Goal: Task Accomplishment & Management: Complete application form

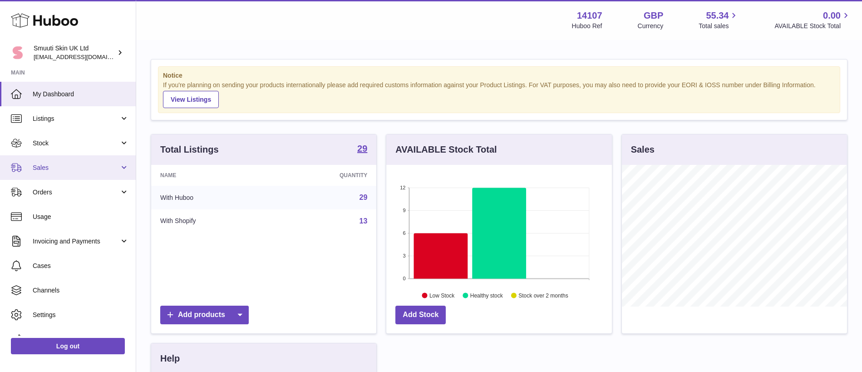
click at [127, 165] on link "Sales" at bounding box center [68, 167] width 136 height 25
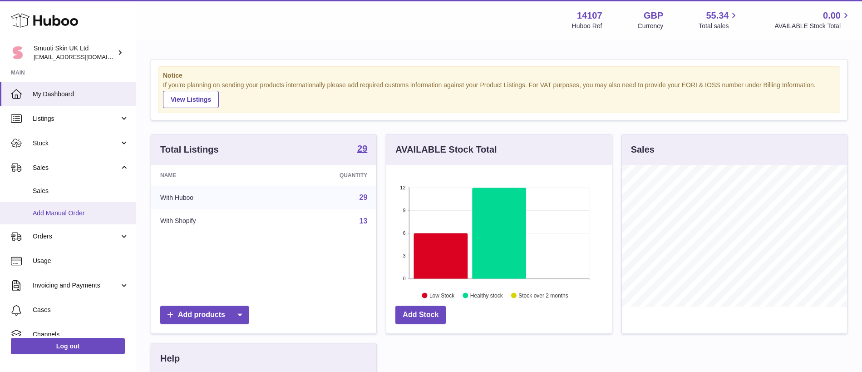
click at [79, 210] on span "Add Manual Order" at bounding box center [81, 213] width 96 height 9
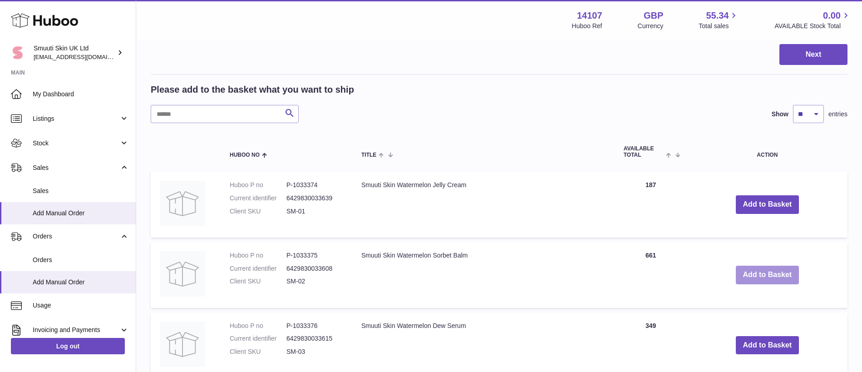
scroll to position [136, 0]
click at [769, 275] on button "Add to Basket" at bounding box center [768, 274] width 64 height 19
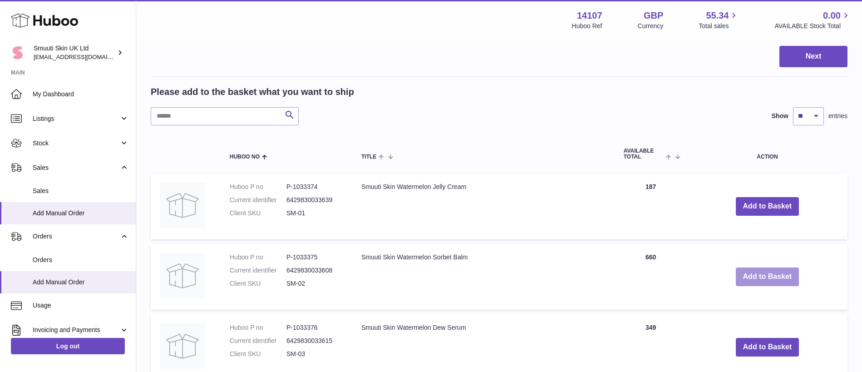
scroll to position [300, 0]
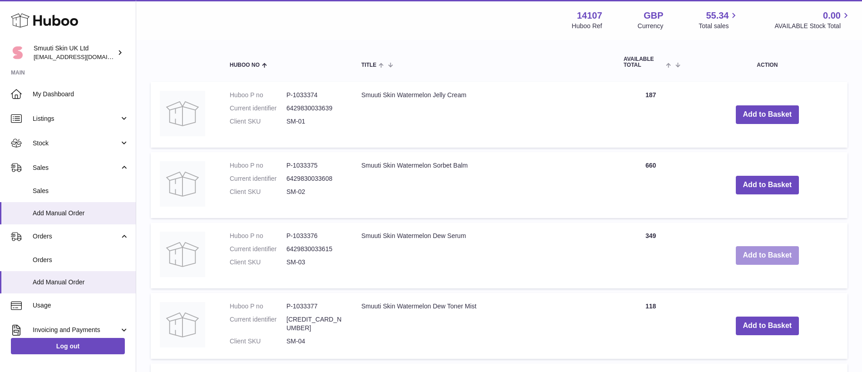
click at [767, 257] on button "Add to Basket" at bounding box center [768, 255] width 64 height 19
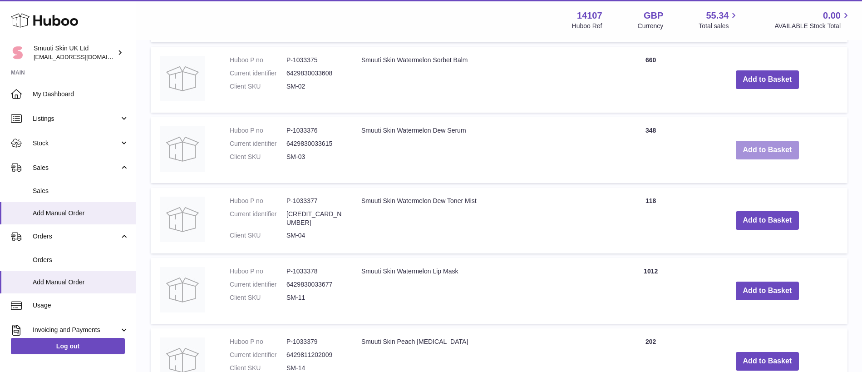
scroll to position [477, 0]
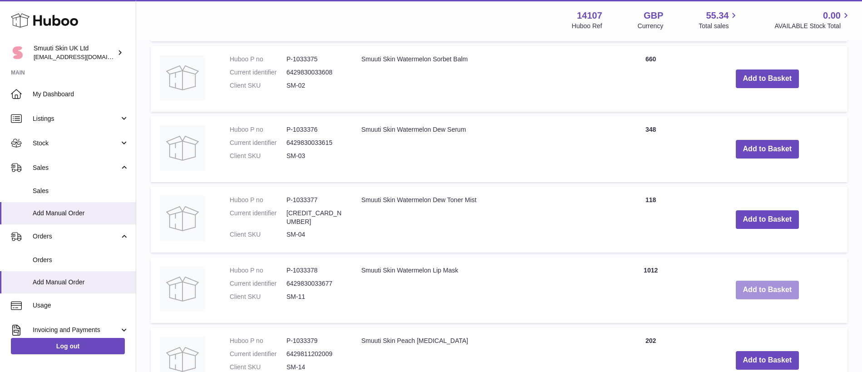
click at [754, 291] on button "Add to Basket" at bounding box center [768, 290] width 64 height 19
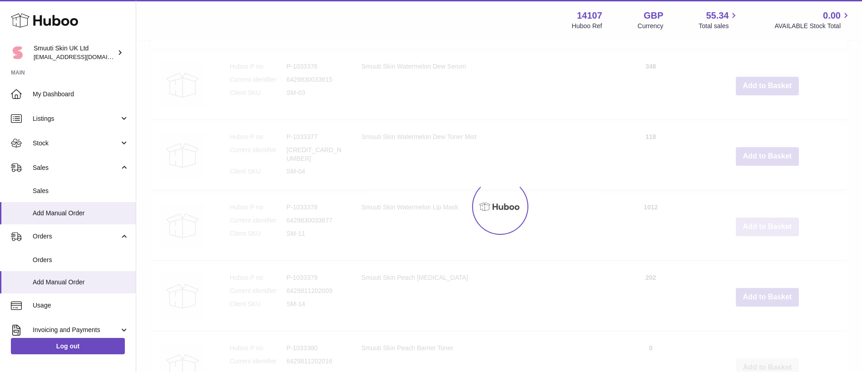
scroll to position [630, 0]
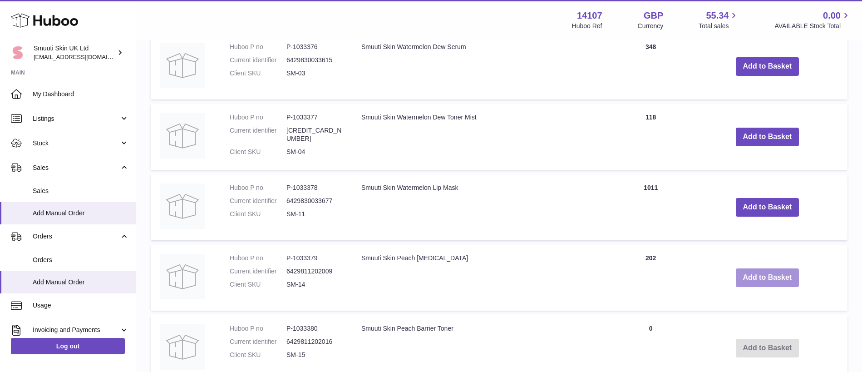
click at [757, 278] on button "Add to Basket" at bounding box center [768, 277] width 64 height 19
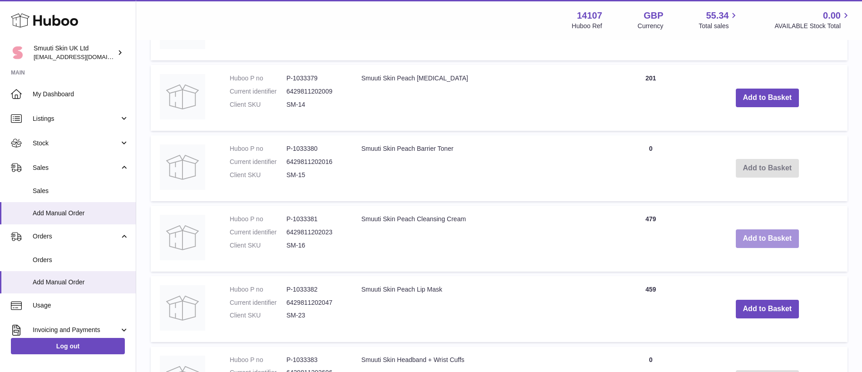
click at [760, 239] on button "Add to Basket" at bounding box center [768, 238] width 64 height 19
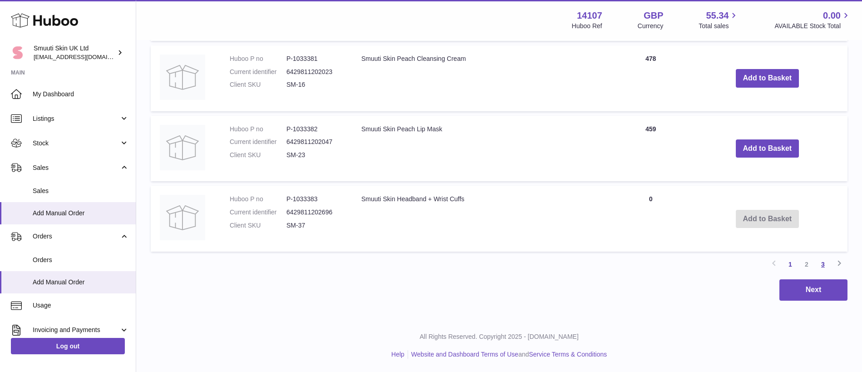
click at [824, 266] on link "3" at bounding box center [823, 264] width 16 height 16
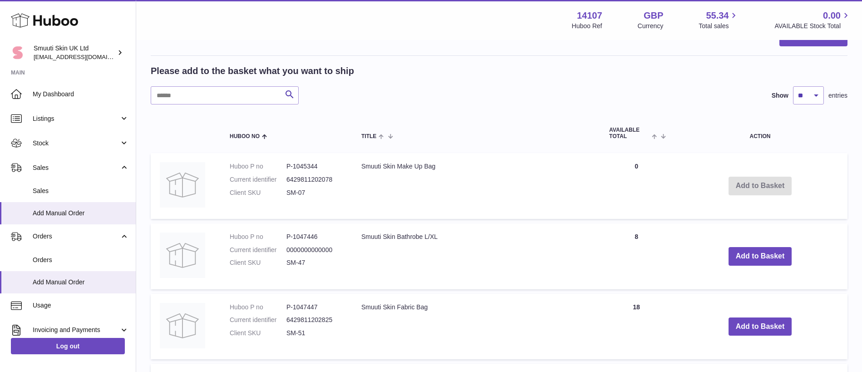
scroll to position [682, 0]
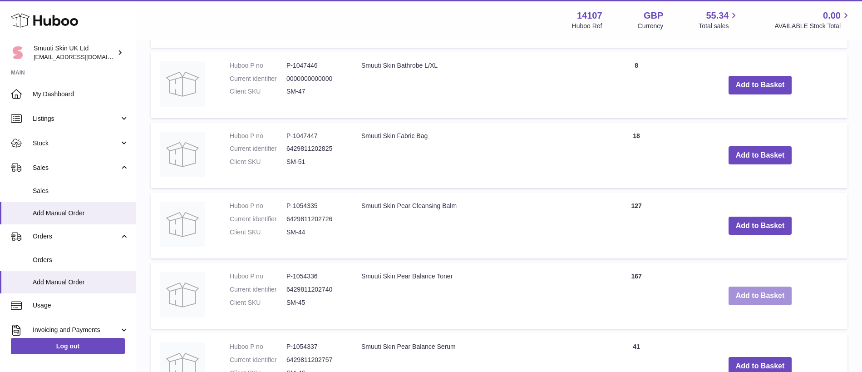
click at [738, 298] on button "Add to Basket" at bounding box center [761, 296] width 64 height 19
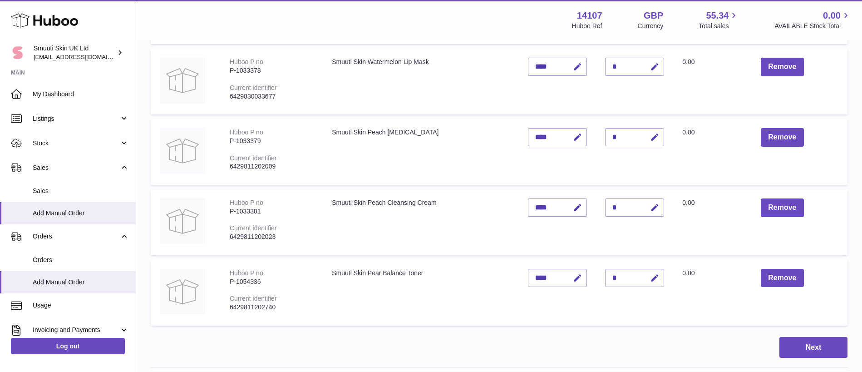
scroll to position [305, 0]
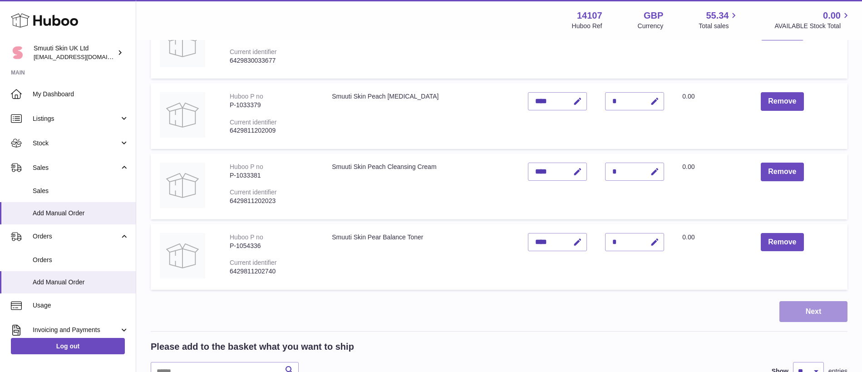
click at [801, 309] on button "Next" at bounding box center [814, 311] width 68 height 21
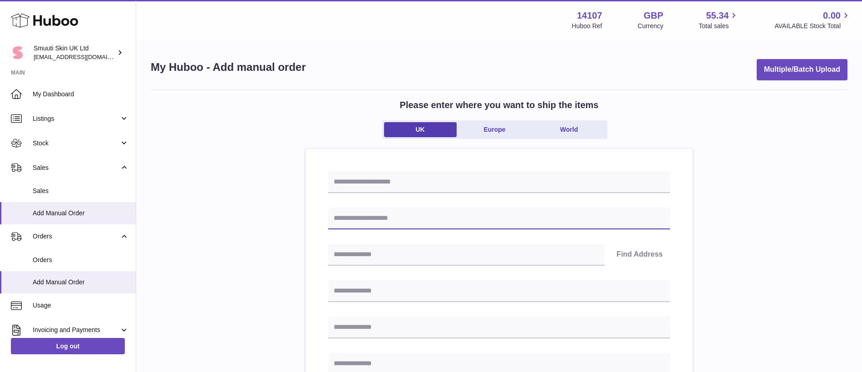
click at [418, 220] on input "text" at bounding box center [499, 219] width 342 height 22
type input "**********"
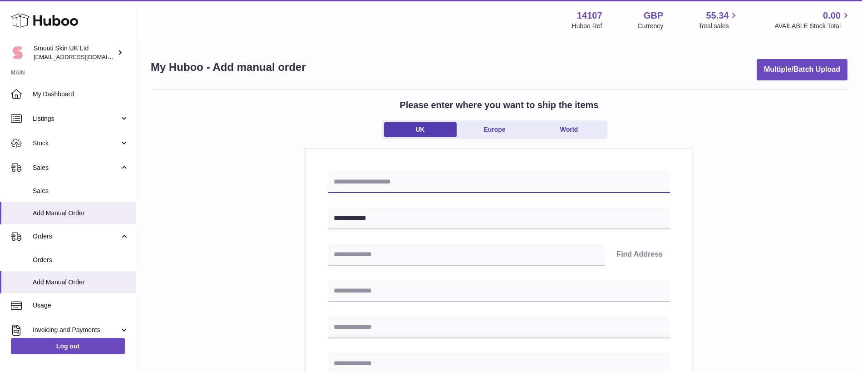
click at [439, 187] on input "text" at bounding box center [499, 182] width 342 height 22
type input "**********"
type input "******"
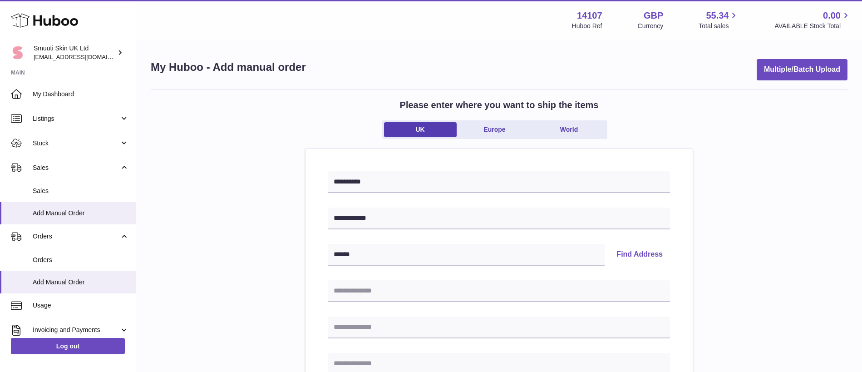
click at [640, 257] on button "Find Address" at bounding box center [639, 255] width 61 height 22
click at [399, 288] on select "**********" at bounding box center [499, 283] width 342 height 22
select select "*"
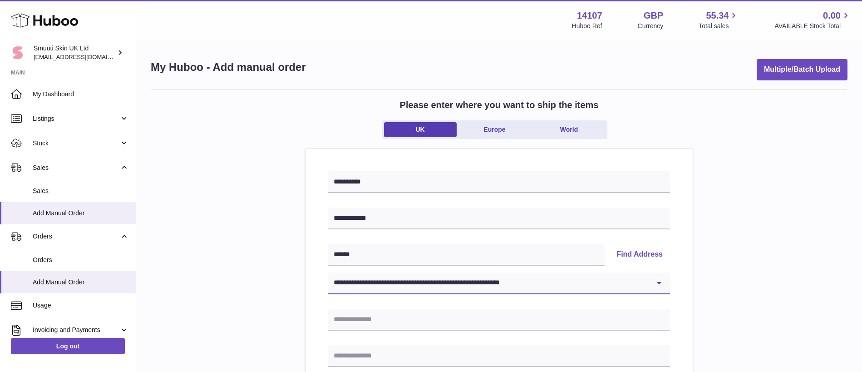
type input "**********"
type input "******"
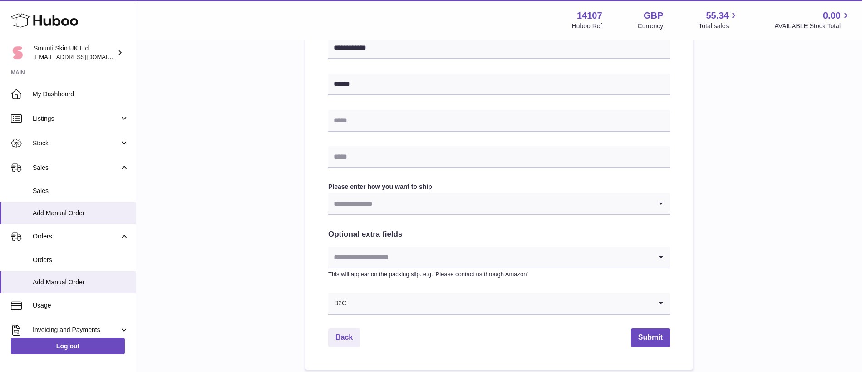
scroll to position [410, 0]
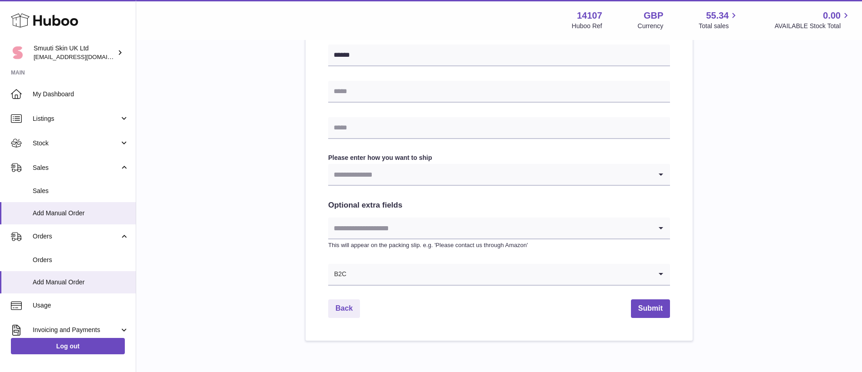
click at [386, 222] on input "Search for option" at bounding box center [490, 228] width 324 height 21
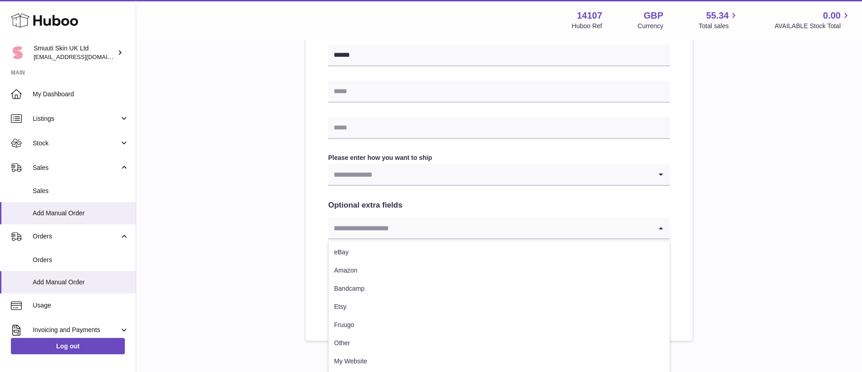
click at [386, 221] on input "Search for option" at bounding box center [490, 228] width 324 height 21
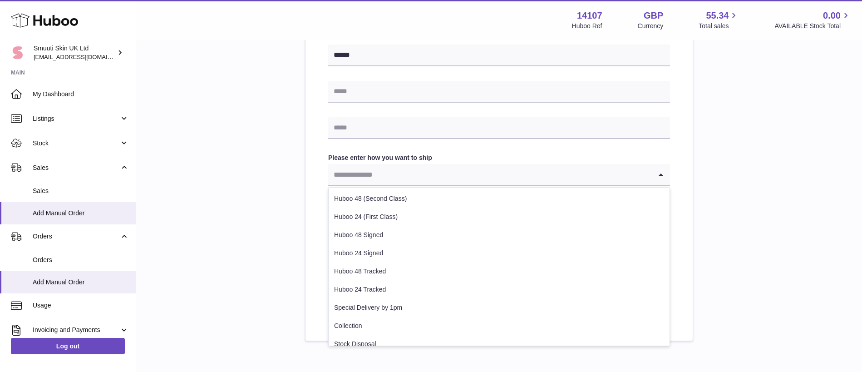
click at [385, 174] on input "Search for option" at bounding box center [490, 174] width 324 height 21
click at [385, 198] on li "Huboo 48 (Second Class)" at bounding box center [499, 199] width 341 height 18
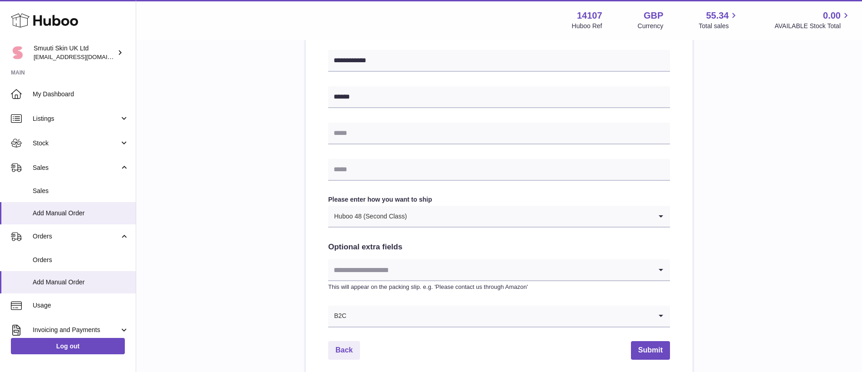
scroll to position [445, 0]
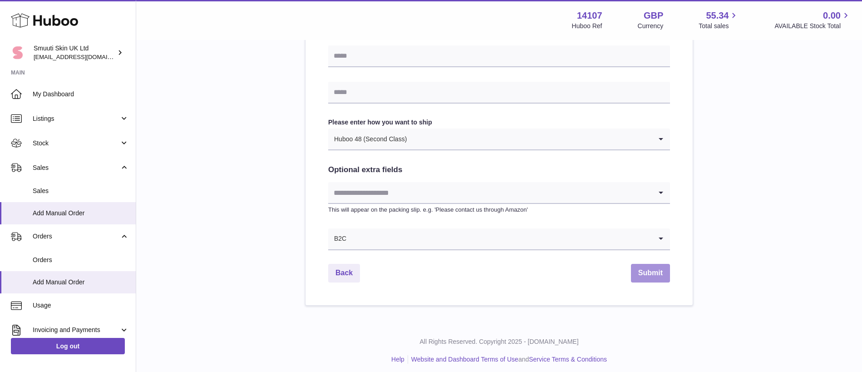
click at [642, 271] on button "Submit" at bounding box center [650, 273] width 39 height 19
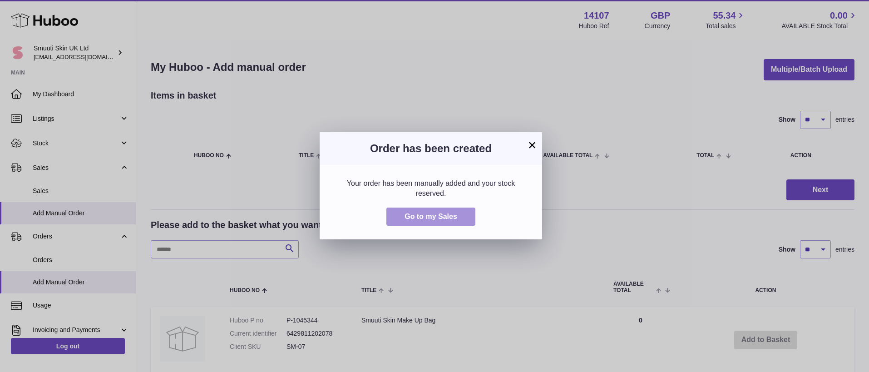
click at [420, 220] on span "Go to my Sales" at bounding box center [431, 217] width 53 height 8
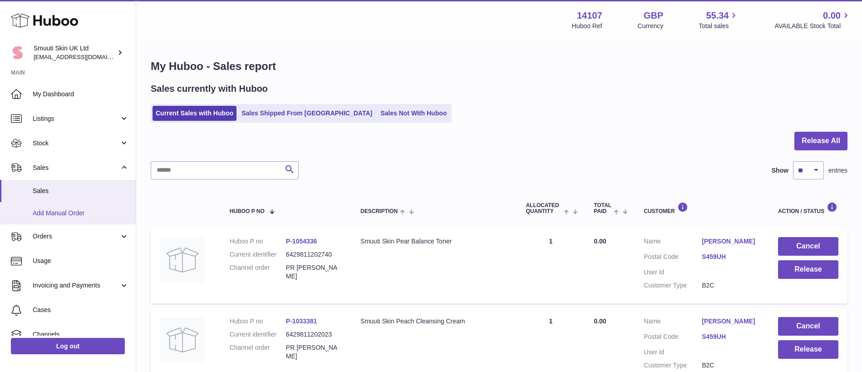
click at [55, 209] on span "Add Manual Order" at bounding box center [81, 213] width 96 height 9
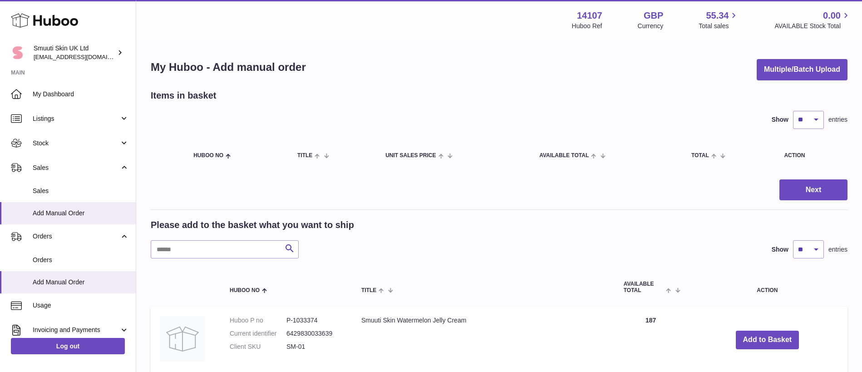
scroll to position [183, 0]
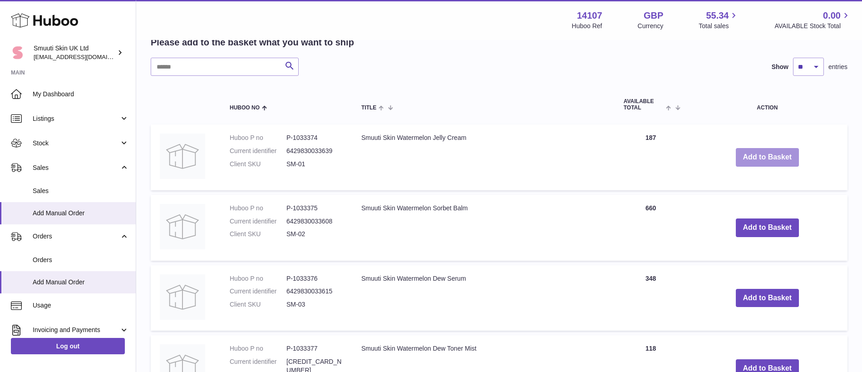
click at [755, 152] on button "Add to Basket" at bounding box center [768, 157] width 64 height 19
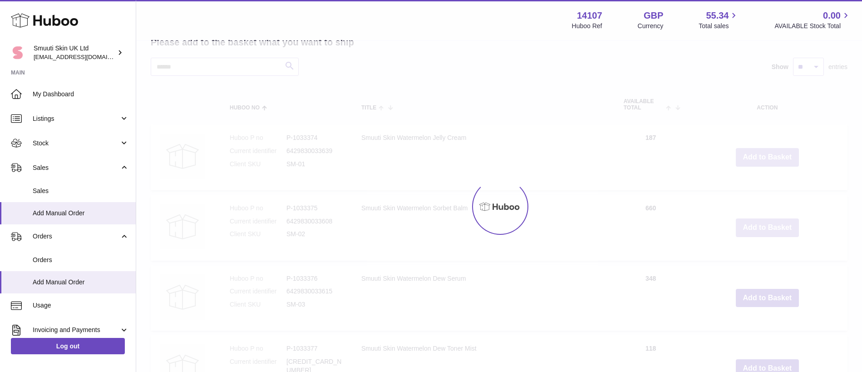
scroll to position [257, 0]
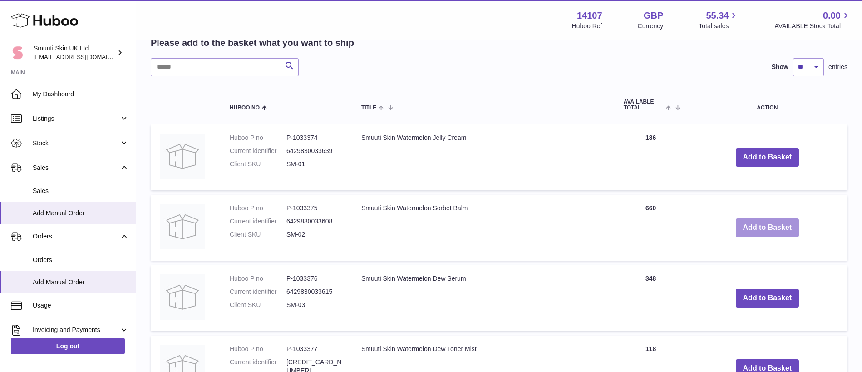
click at [762, 231] on button "Add to Basket" at bounding box center [768, 227] width 64 height 19
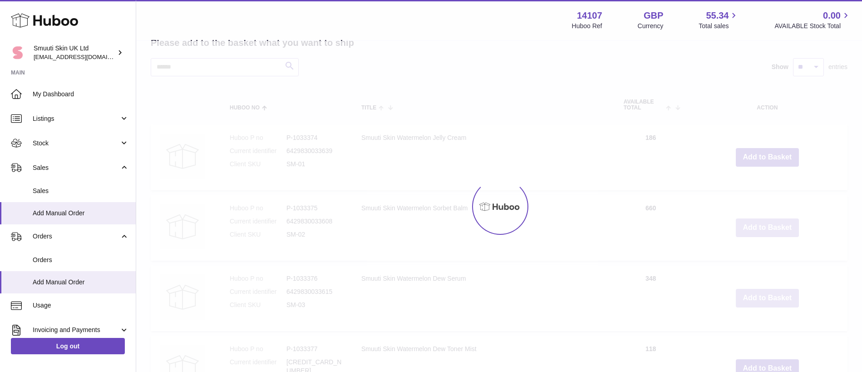
scroll to position [328, 0]
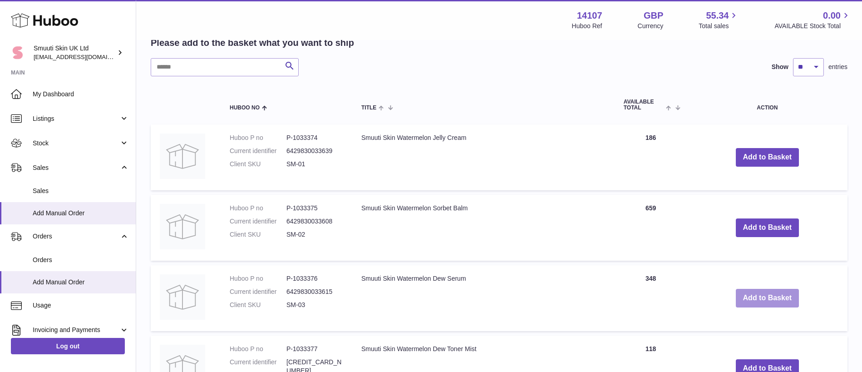
click at [762, 299] on button "Add to Basket" at bounding box center [768, 298] width 64 height 19
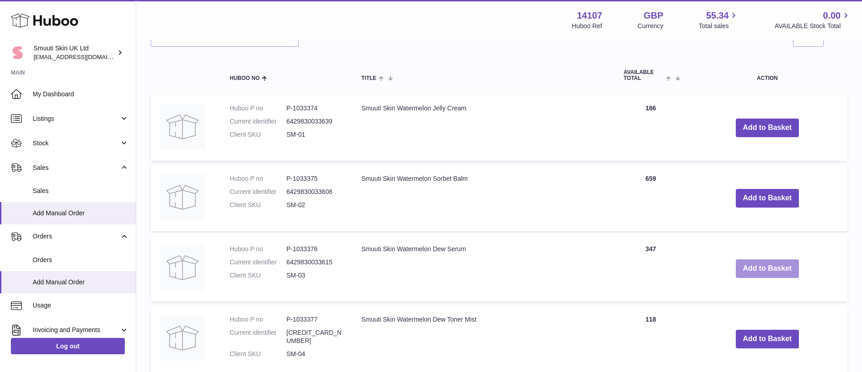
scroll to position [470, 0]
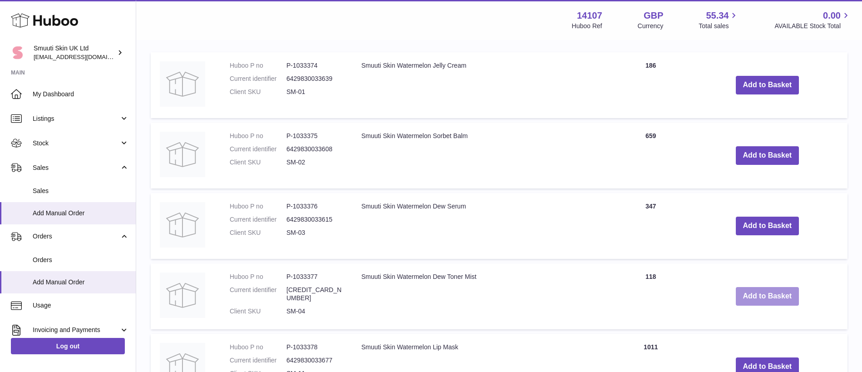
click at [744, 301] on button "Add to Basket" at bounding box center [768, 296] width 64 height 19
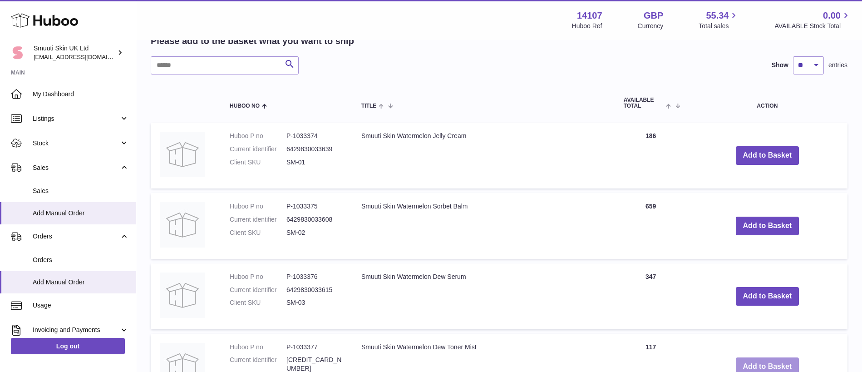
scroll to position [541, 0]
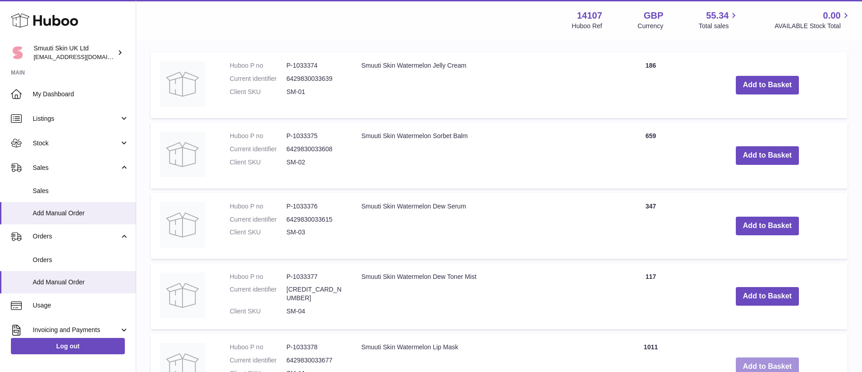
click at [751, 365] on button "Add to Basket" at bounding box center [768, 366] width 64 height 19
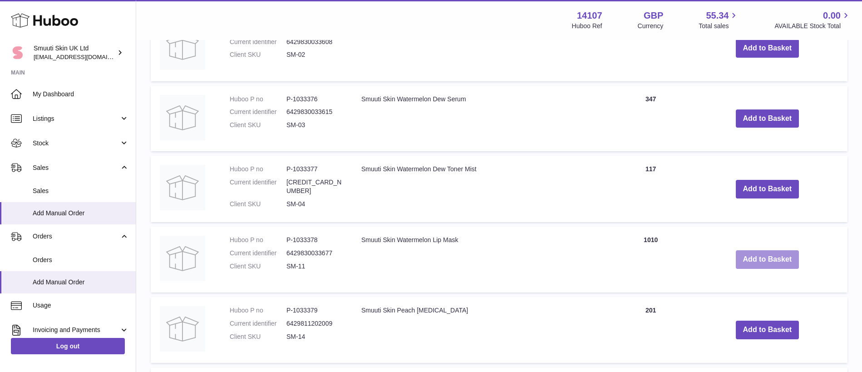
scroll to position [788, 0]
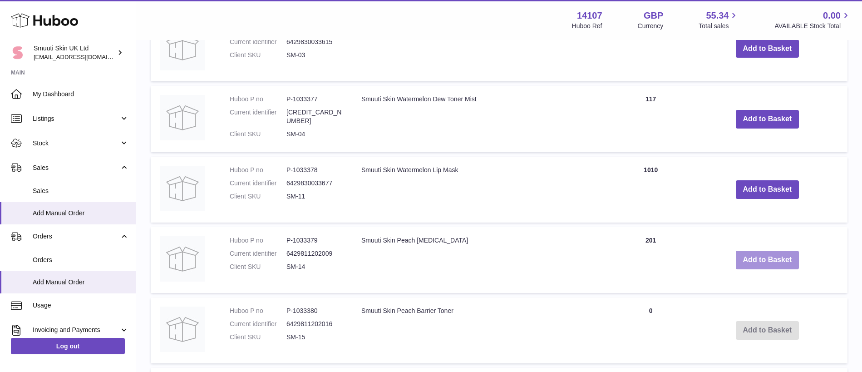
click at [752, 263] on button "Add to Basket" at bounding box center [768, 260] width 64 height 19
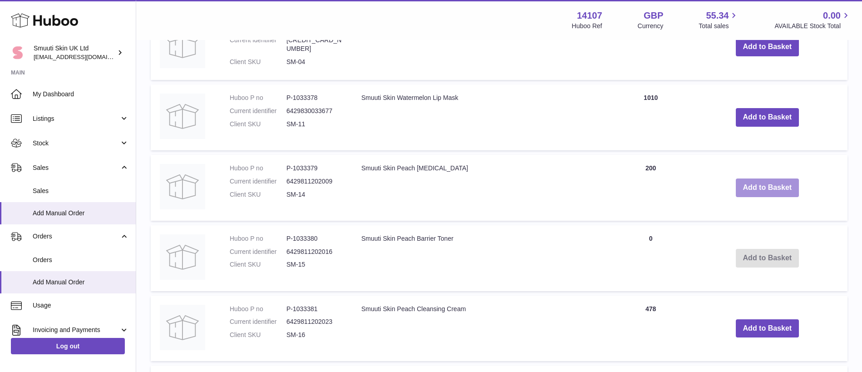
scroll to position [940, 0]
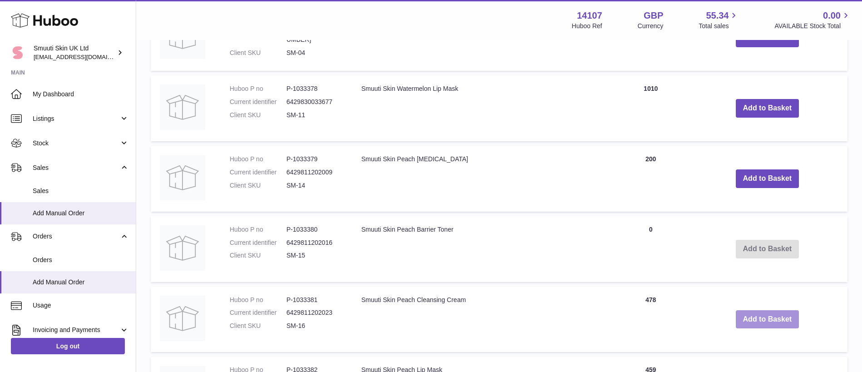
click at [757, 315] on button "Add to Basket" at bounding box center [768, 319] width 64 height 19
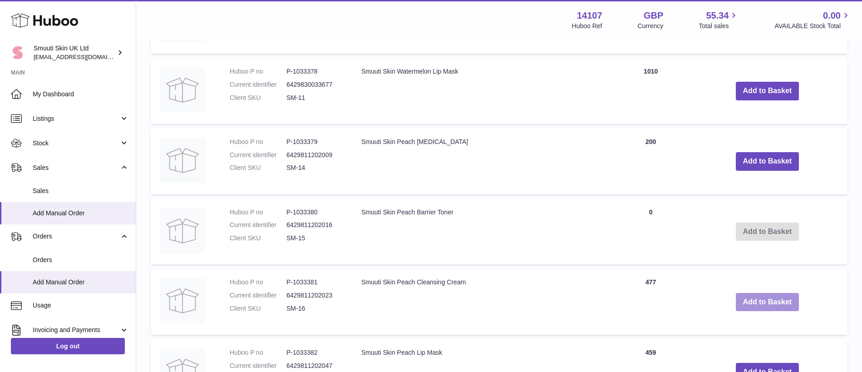
scroll to position [1028, 0]
click at [744, 366] on button "Add to Basket" at bounding box center [768, 372] width 64 height 19
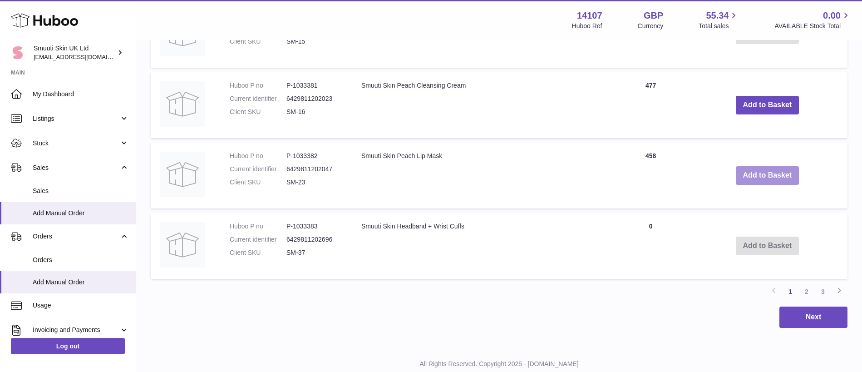
scroll to position [1322, 0]
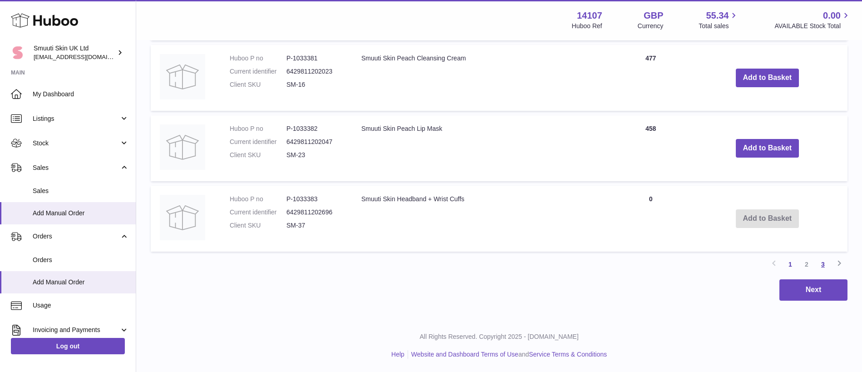
click at [820, 262] on link "3" at bounding box center [823, 264] width 16 height 16
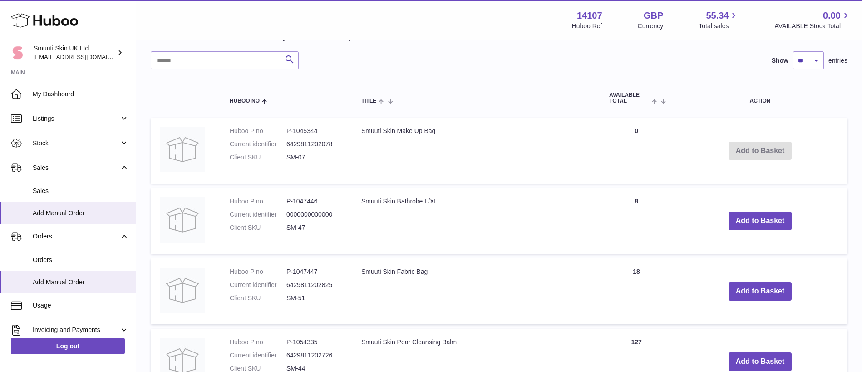
scroll to position [846, 0]
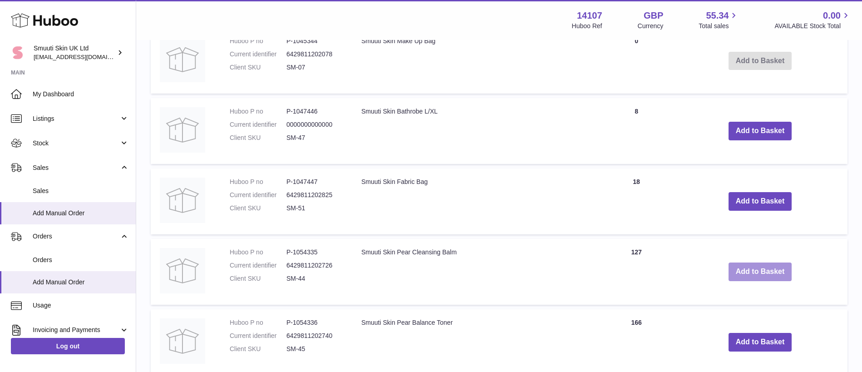
click at [737, 269] on button "Add to Basket" at bounding box center [761, 271] width 64 height 19
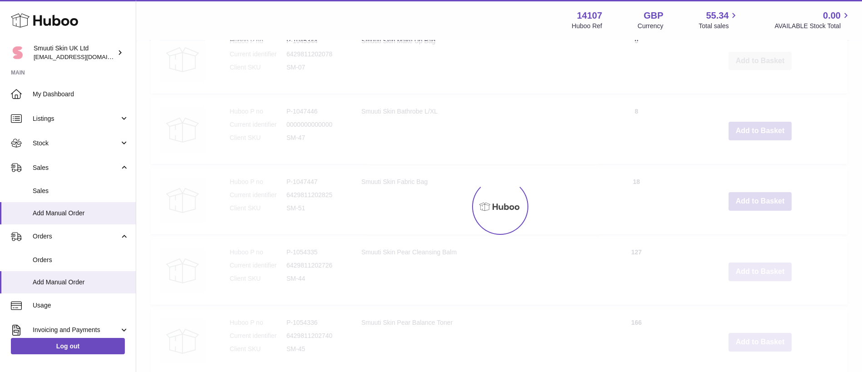
scroll to position [917, 0]
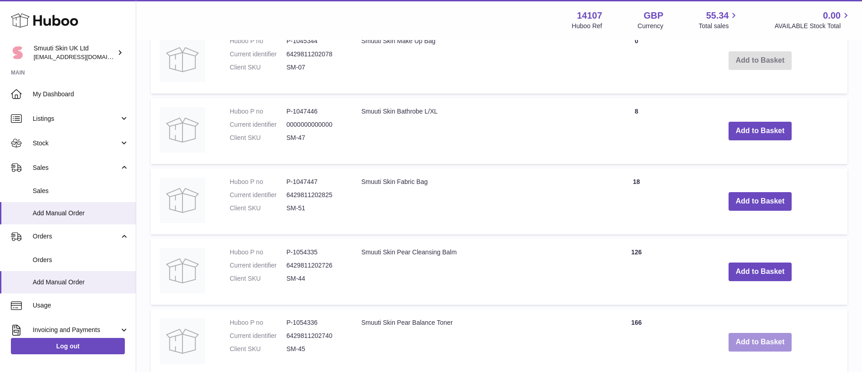
click at [741, 341] on button "Add to Basket" at bounding box center [761, 342] width 64 height 19
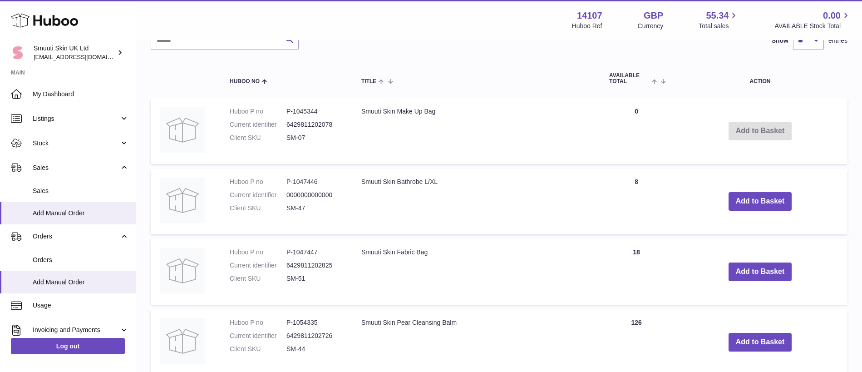
scroll to position [1073, 0]
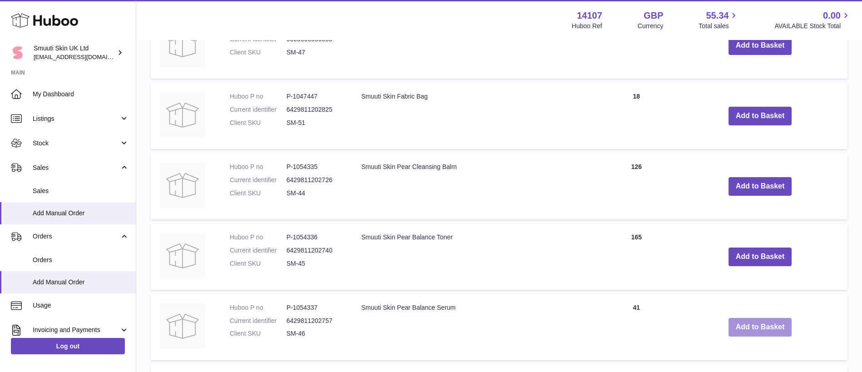
click at [767, 328] on button "Add to Basket" at bounding box center [761, 327] width 64 height 19
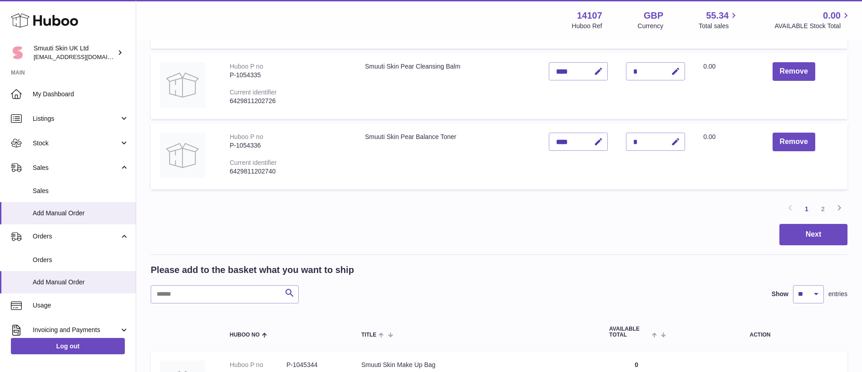
scroll to position [838, 0]
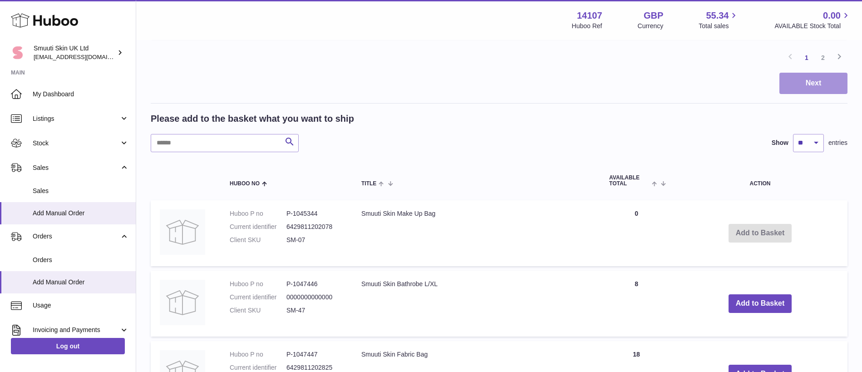
click at [792, 82] on button "Next" at bounding box center [814, 83] width 68 height 21
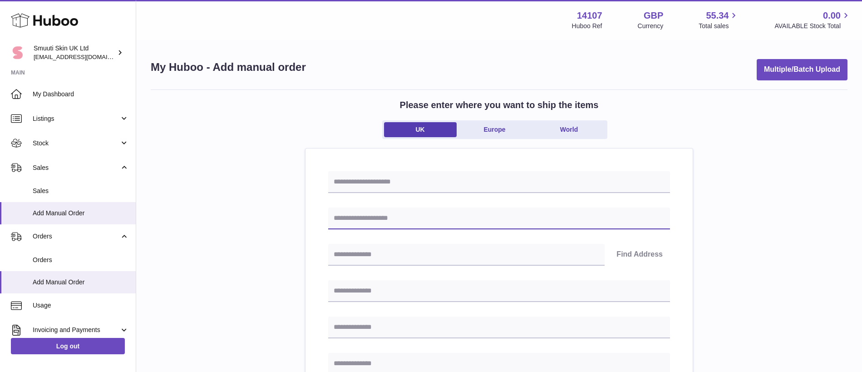
click at [401, 221] on input "text" at bounding box center [499, 219] width 342 height 22
type input "**********"
type input "*******"
click at [637, 253] on button "Find Address" at bounding box center [639, 255] width 61 height 22
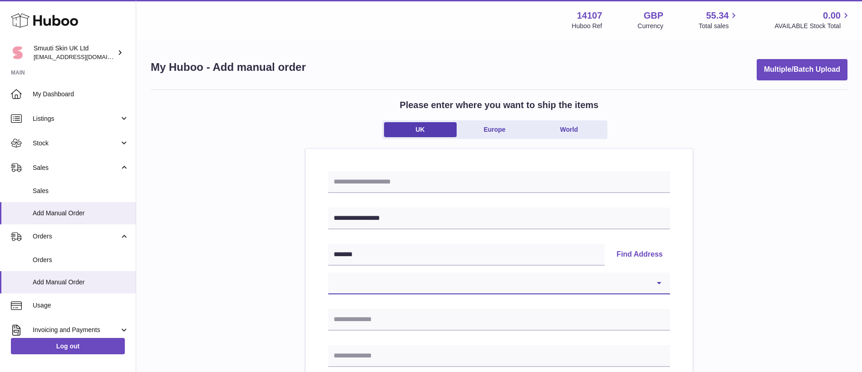
click at [348, 285] on select "**********" at bounding box center [499, 283] width 342 height 22
select select "*"
type input "**********"
type input "*******"
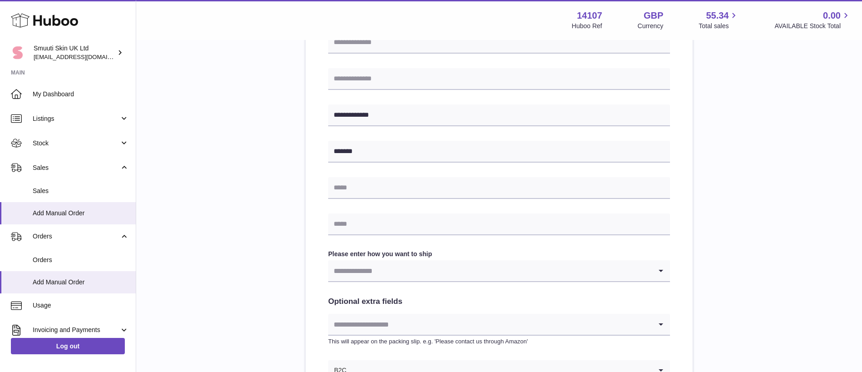
scroll to position [381, 0]
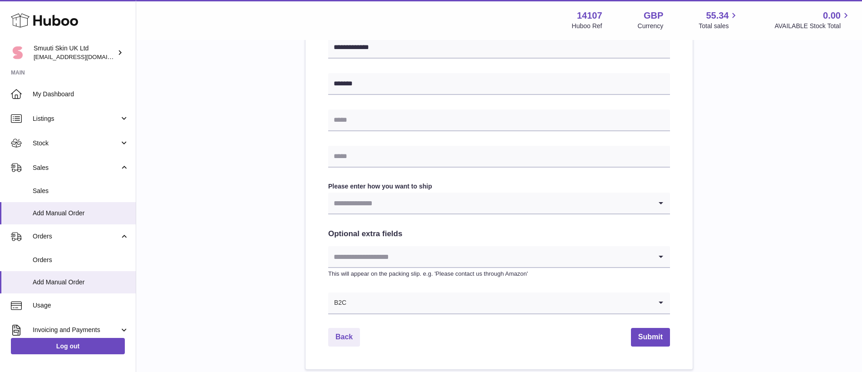
click at [378, 200] on input "Search for option" at bounding box center [490, 203] width 324 height 21
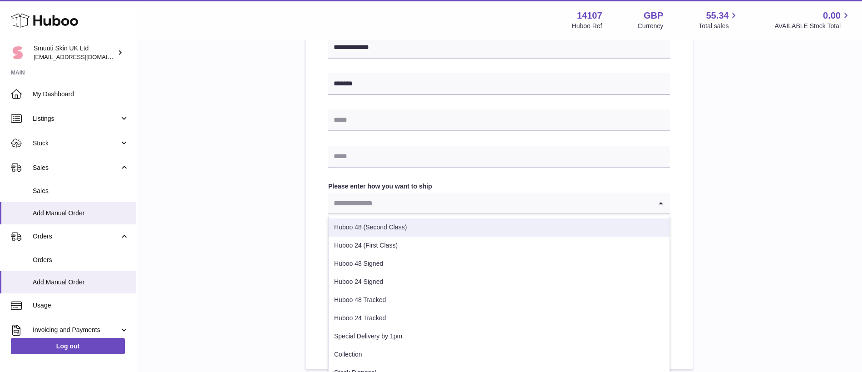
click at [383, 226] on li "Huboo 48 (Second Class)" at bounding box center [499, 227] width 341 height 18
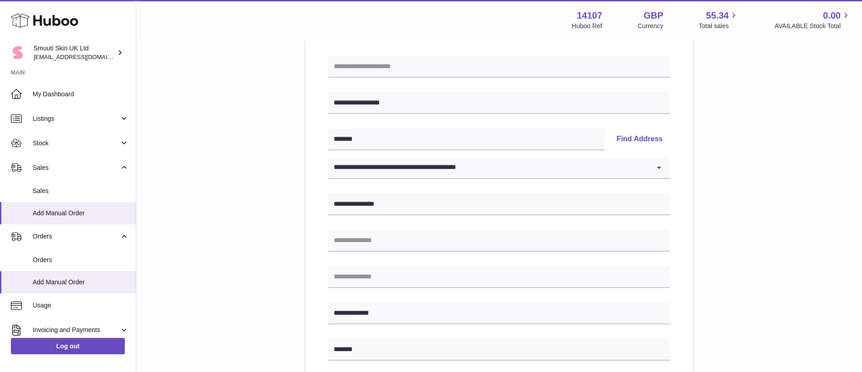
scroll to position [65, 0]
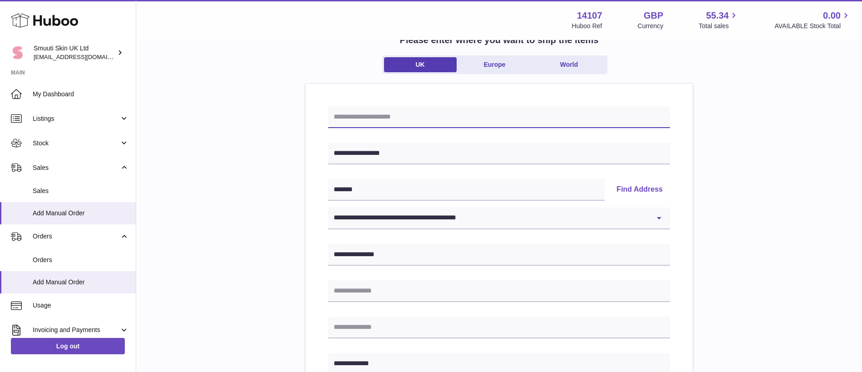
click at [389, 116] on input "text" at bounding box center [499, 117] width 342 height 22
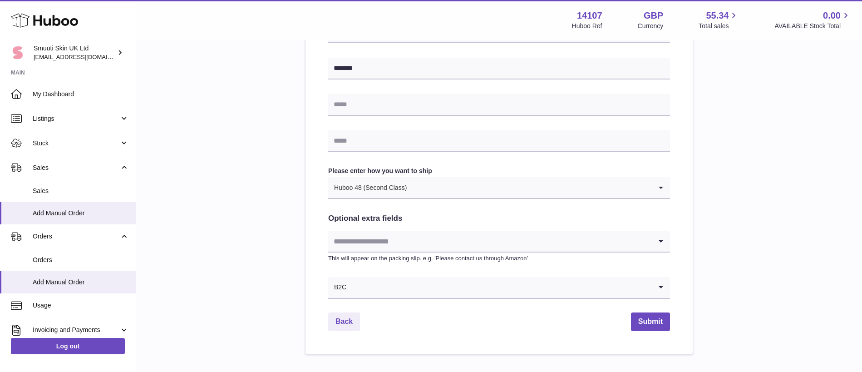
scroll to position [450, 0]
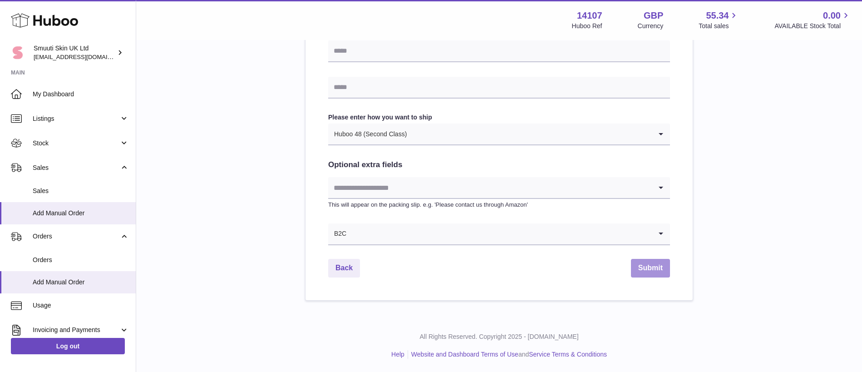
type input "**********"
click at [652, 268] on button "Submit" at bounding box center [650, 268] width 39 height 19
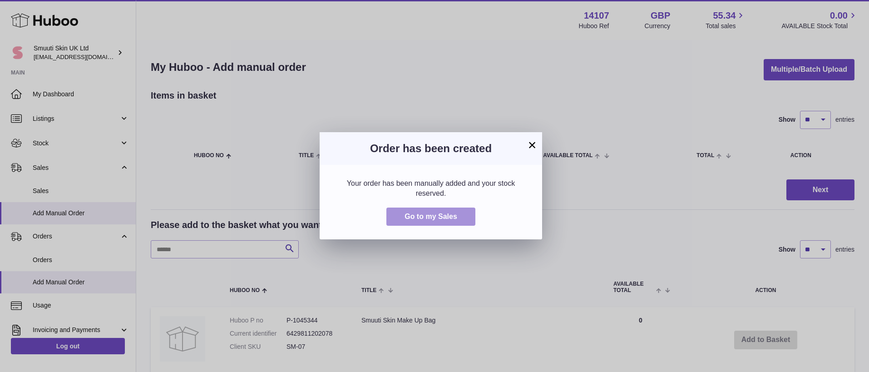
click at [435, 215] on span "Go to my Sales" at bounding box center [431, 217] width 53 height 8
